Goal: Task Accomplishment & Management: Use online tool/utility

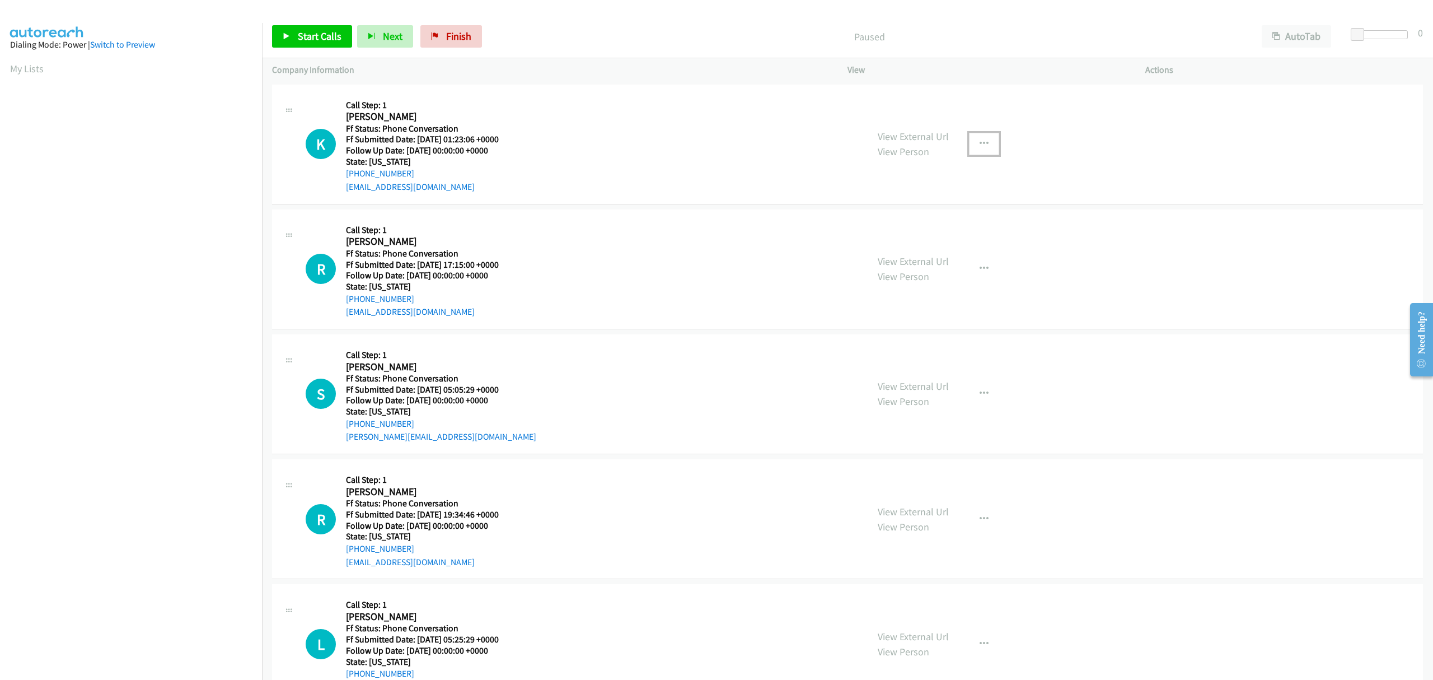
click at [980, 144] on icon "button" at bounding box center [984, 143] width 9 height 9
click at [905, 217] on link "Skip Call" at bounding box center [924, 217] width 149 height 22
click at [981, 272] on icon "button" at bounding box center [984, 268] width 9 height 9
click at [880, 341] on link "Skip Call" at bounding box center [924, 342] width 149 height 22
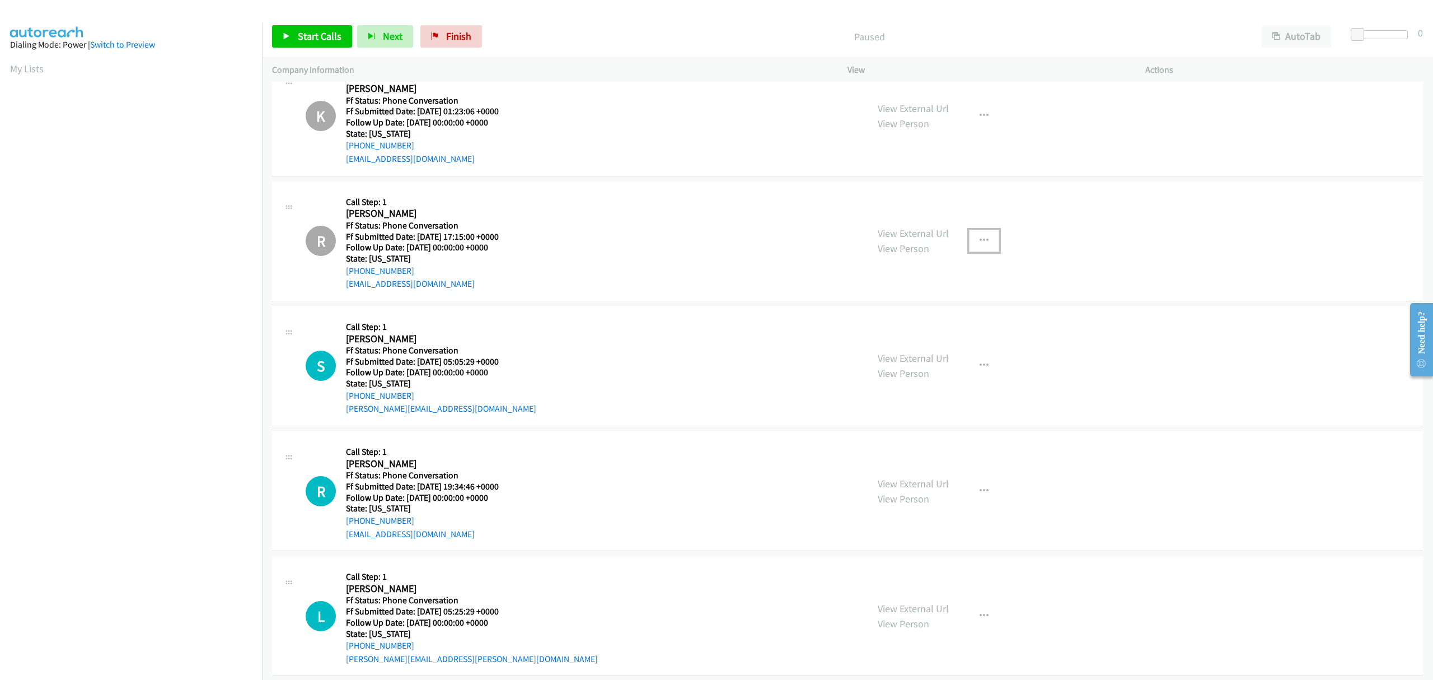
scroll to position [44, 0]
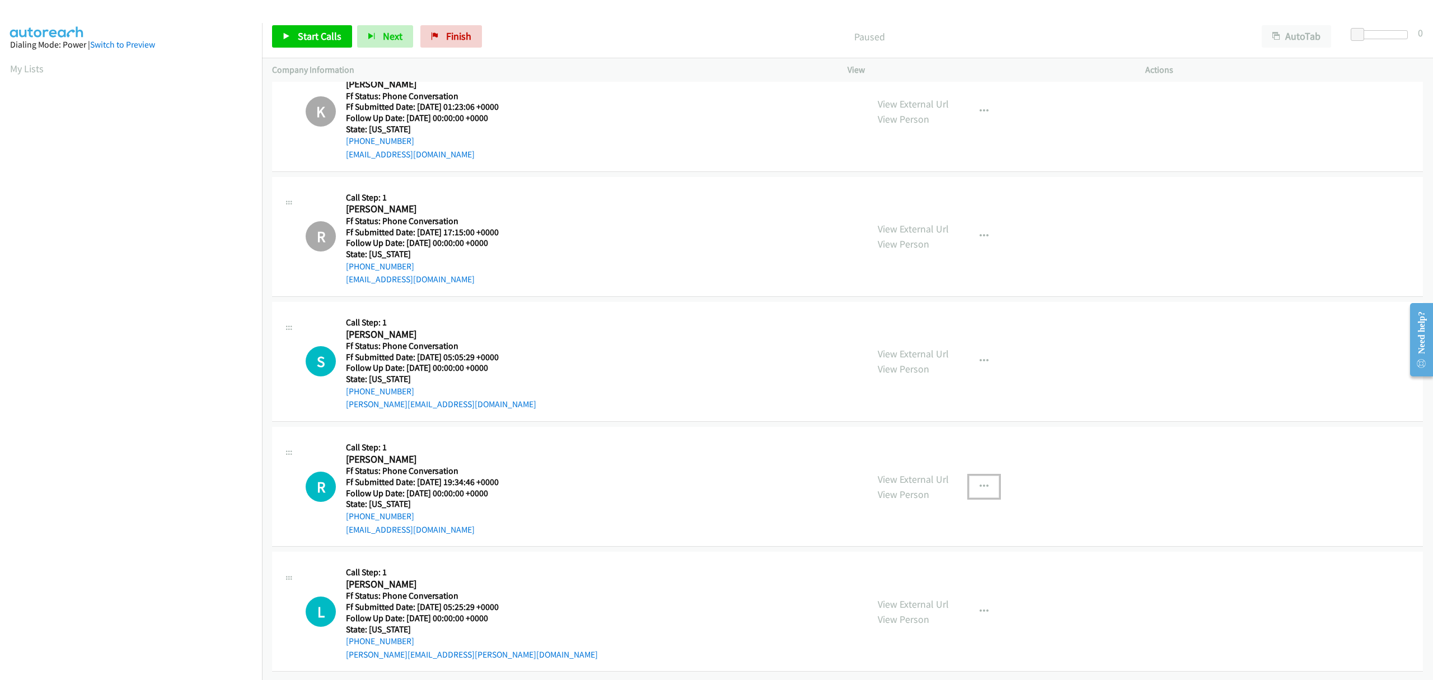
click at [980, 482] on icon "button" at bounding box center [984, 486] width 9 height 9
click at [882, 549] on link "Skip Call" at bounding box center [924, 559] width 149 height 22
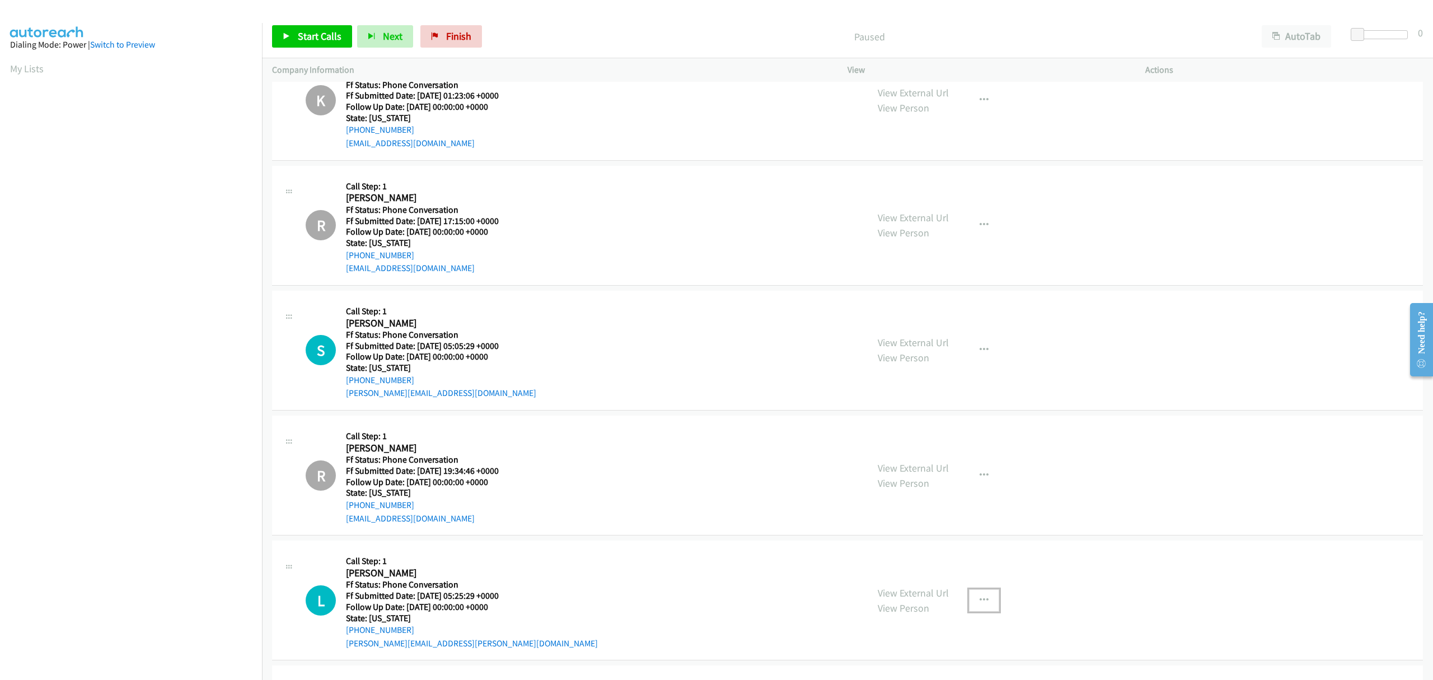
click at [980, 596] on icon "button" at bounding box center [984, 600] width 9 height 9
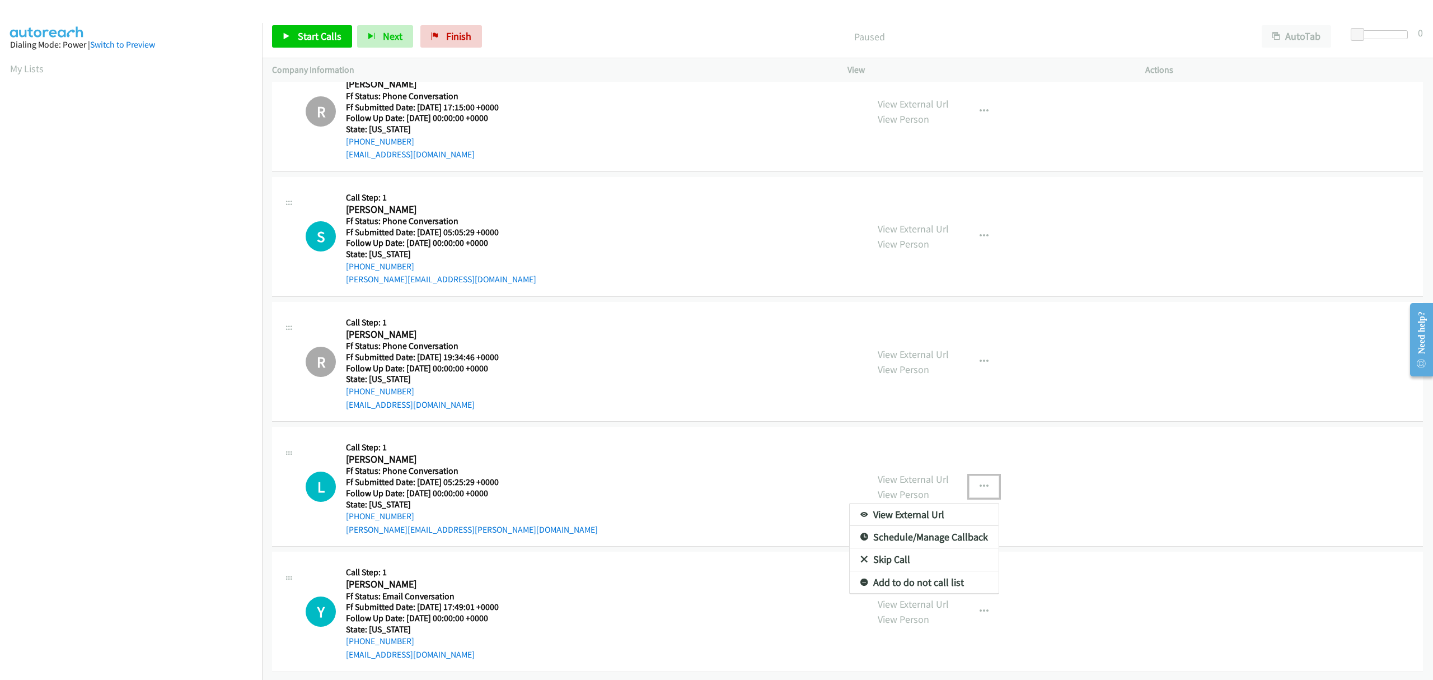
click at [900, 548] on link "Skip Call" at bounding box center [924, 559] width 149 height 22
click at [980, 607] on icon "button" at bounding box center [984, 611] width 9 height 9
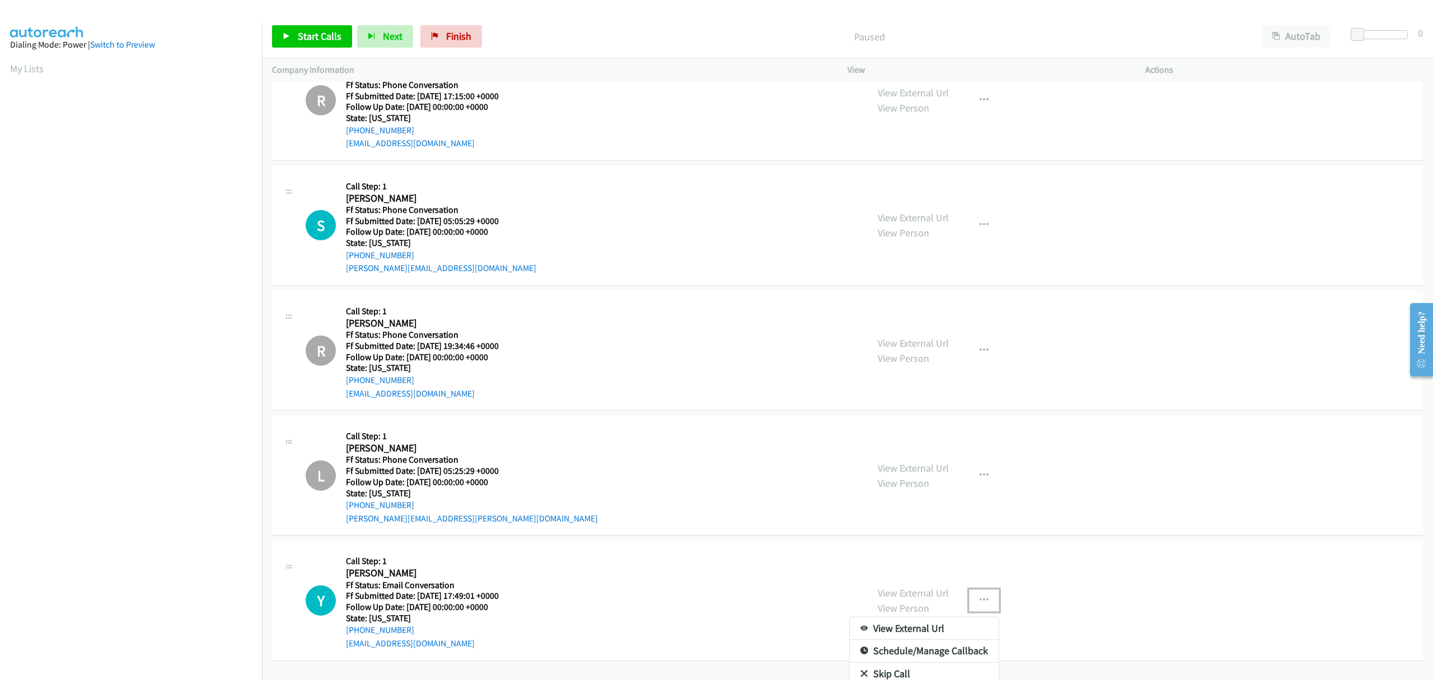
scroll to position [209, 0]
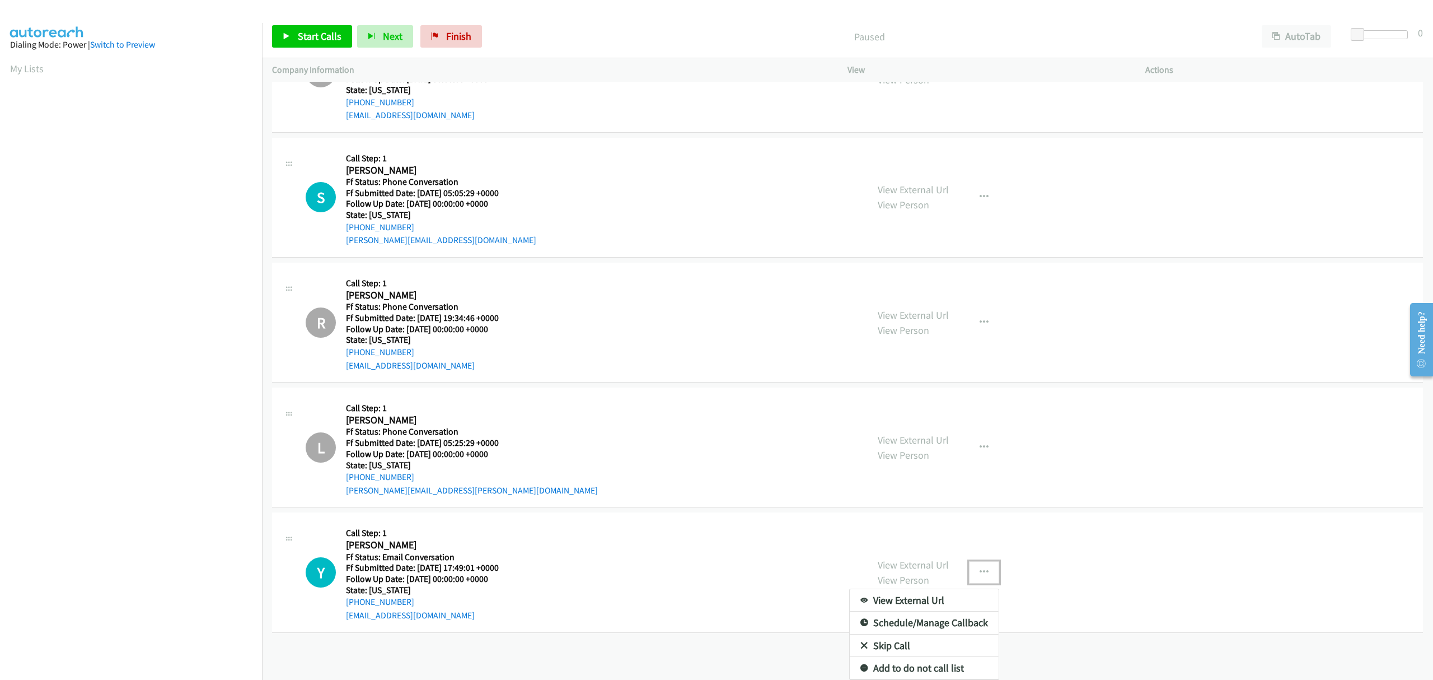
click at [870, 634] on link "Skip Call" at bounding box center [924, 645] width 149 height 22
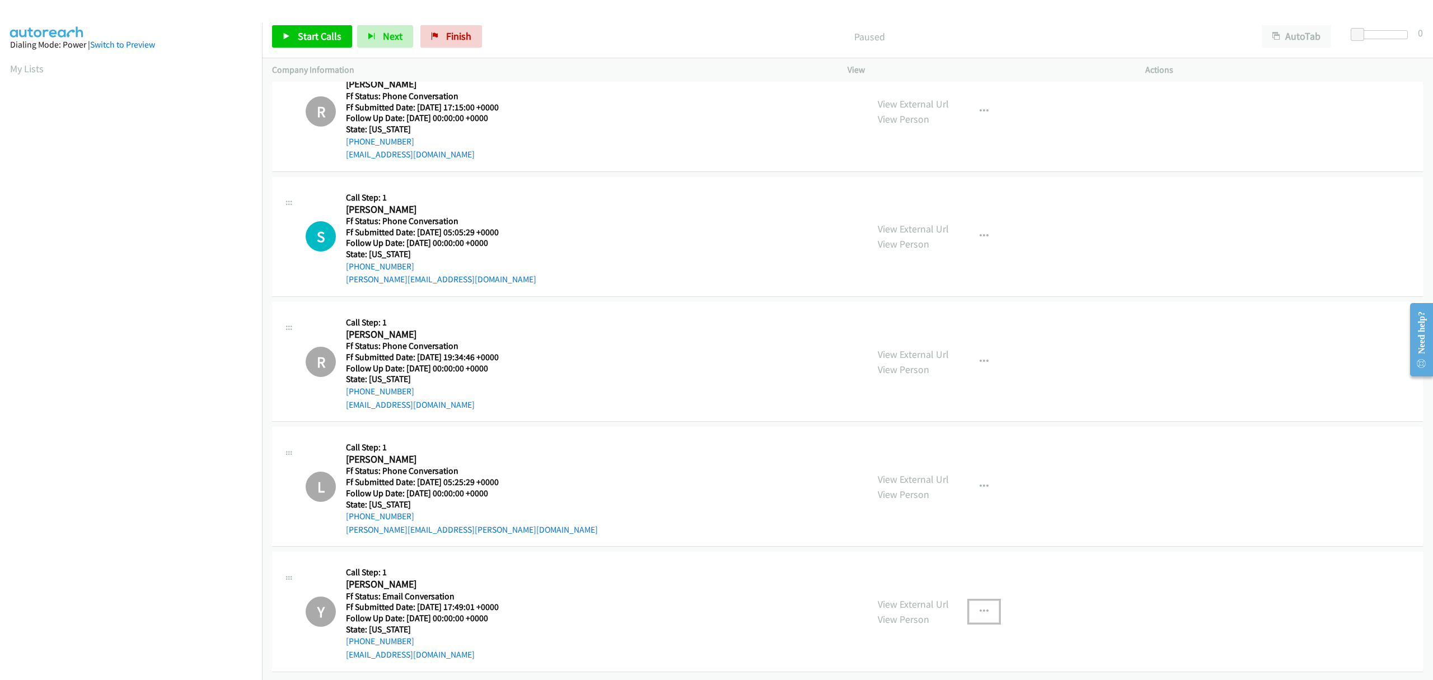
scroll to position [169, 0]
click at [442, 36] on link "Finish" at bounding box center [452, 36] width 62 height 22
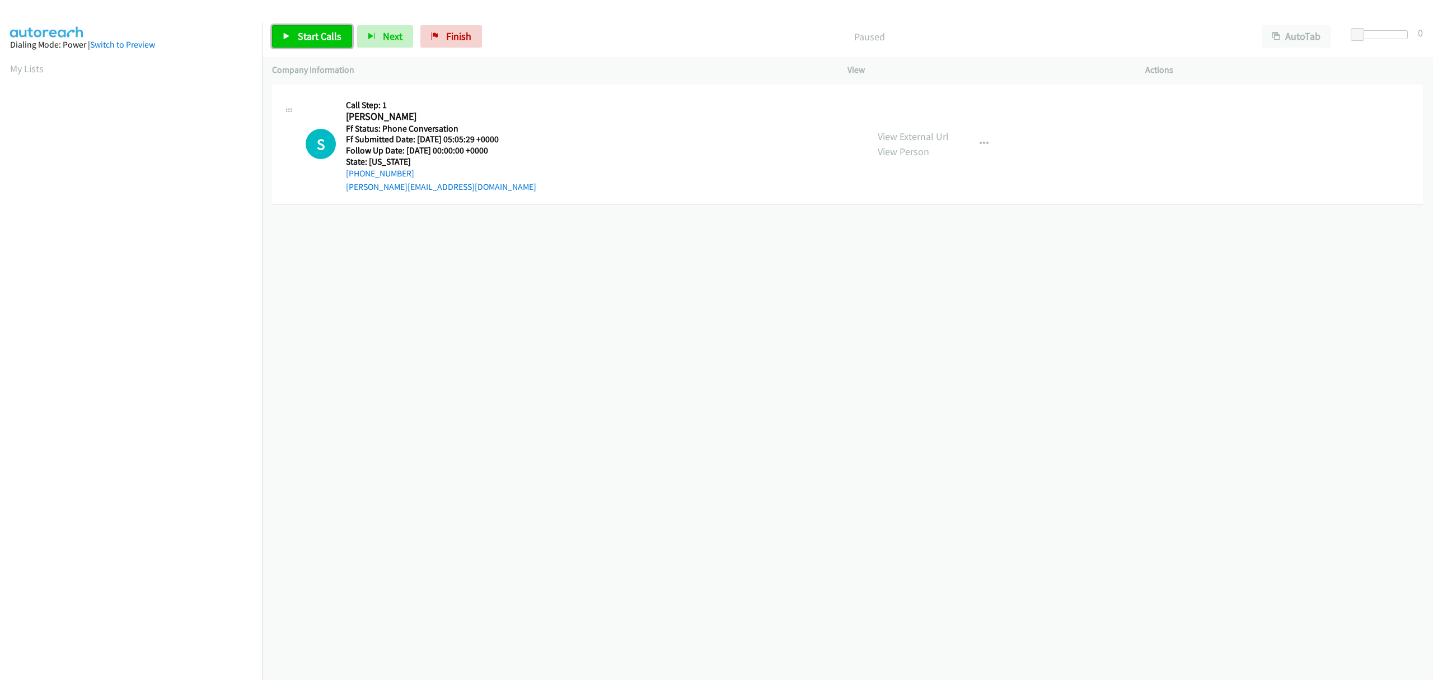
click at [303, 36] on span "Start Calls" at bounding box center [320, 36] width 44 height 13
click at [315, 37] on span "Pause" at bounding box center [310, 36] width 25 height 13
click at [330, 41] on span "Start Calls" at bounding box center [320, 36] width 44 height 13
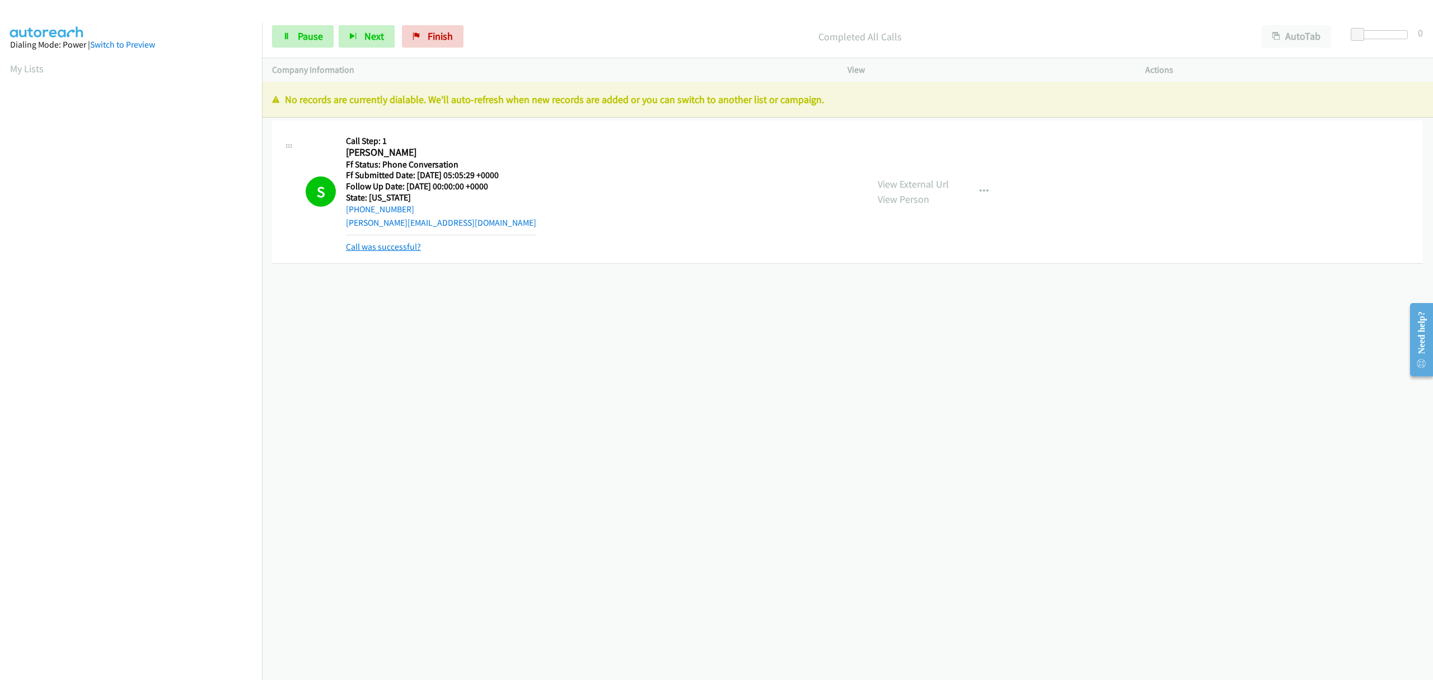
click at [415, 252] on link "Call was successful?" at bounding box center [383, 246] width 75 height 11
click at [446, 31] on span "Finish" at bounding box center [440, 36] width 25 height 13
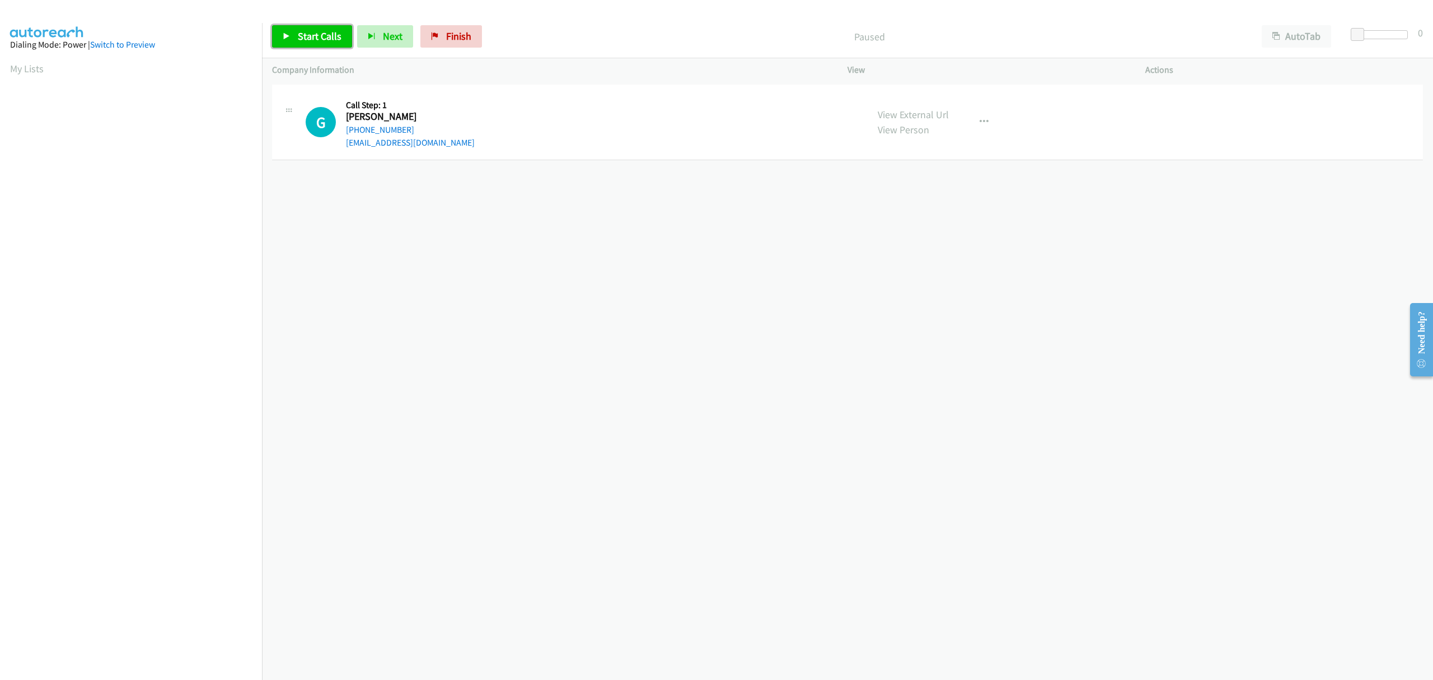
click at [314, 38] on span "Start Calls" at bounding box center [320, 36] width 44 height 13
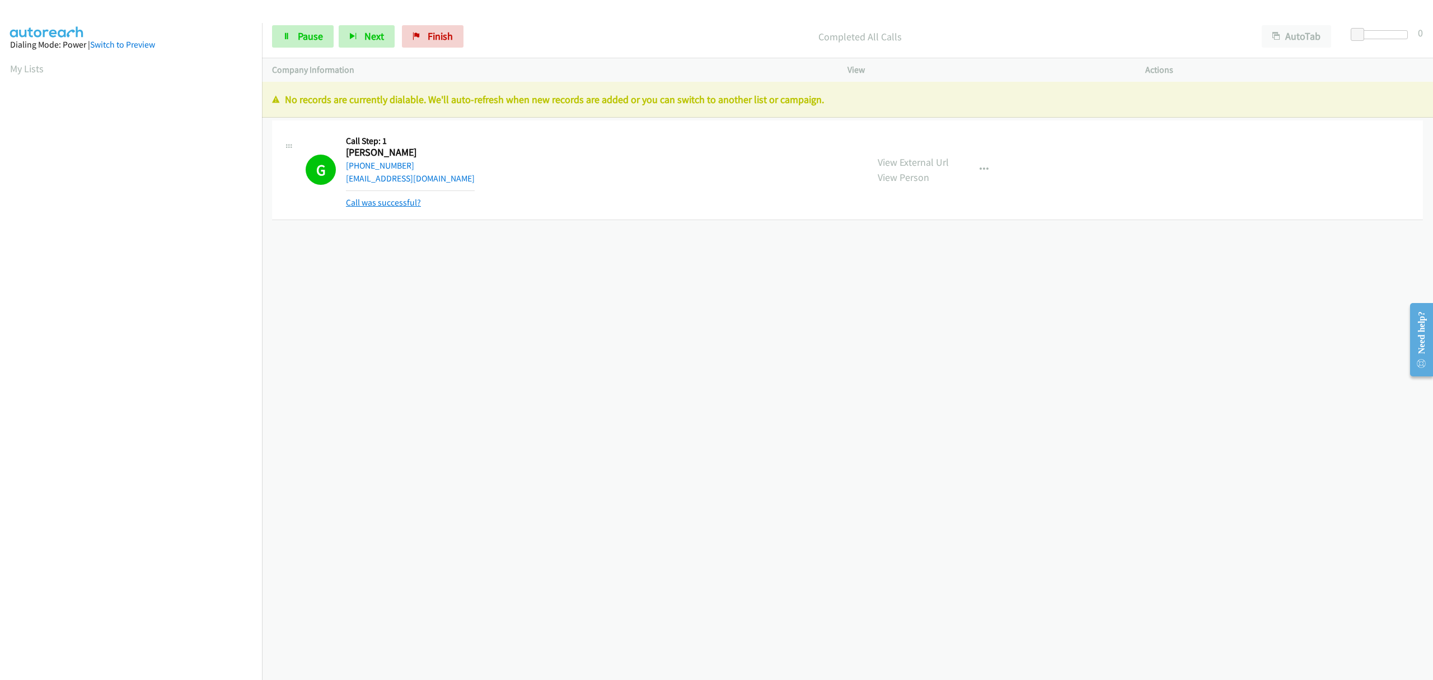
click at [384, 207] on link "Call was successful?" at bounding box center [383, 202] width 75 height 11
click at [432, 30] on span "Finish" at bounding box center [440, 36] width 25 height 13
